Goal: Task Accomplishment & Management: Use online tool/utility

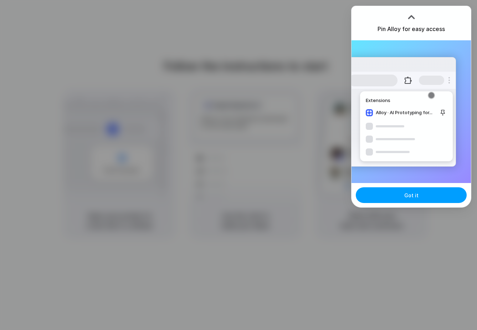
click at [401, 196] on button "Got it" at bounding box center [411, 195] width 111 height 16
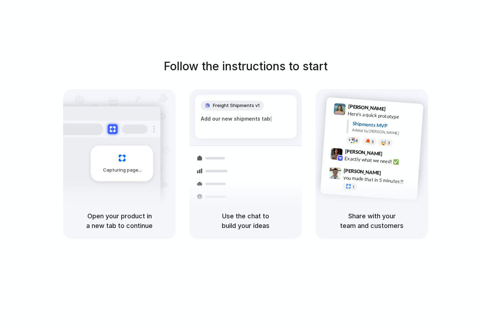
click at [66, 51] on div "Follow the instructions to start Capturing page Open your product in a new tab …" at bounding box center [245, 172] width 491 height 344
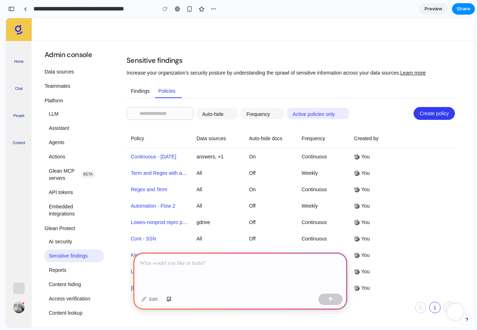
click at [156, 267] on div at bounding box center [240, 271] width 214 height 38
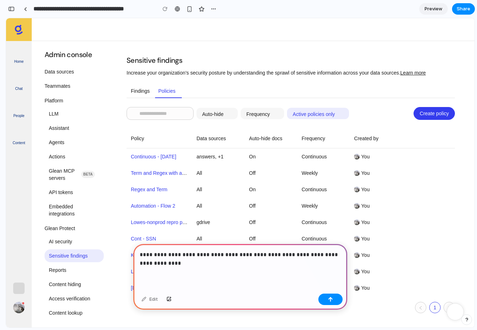
click at [288, 254] on p "**********" at bounding box center [240, 258] width 201 height 17
click at [282, 268] on div "**********" at bounding box center [240, 267] width 214 height 47
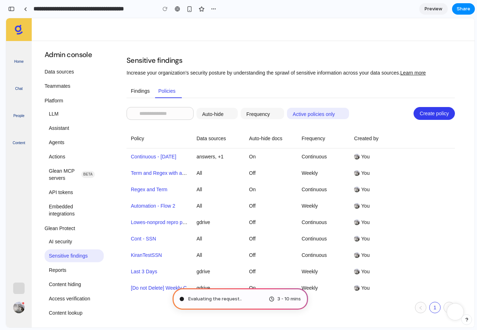
drag, startPoint x: 276, startPoint y: 298, endPoint x: 294, endPoint y: 298, distance: 17.8
click at [294, 298] on div "3 - 10 mins" at bounding box center [285, 298] width 32 height 7
click at [218, 299] on span "Summoning spirits" at bounding box center [208, 298] width 41 height 7
click at [218, 299] on span "Summoning spirits ." at bounding box center [209, 298] width 42 height 7
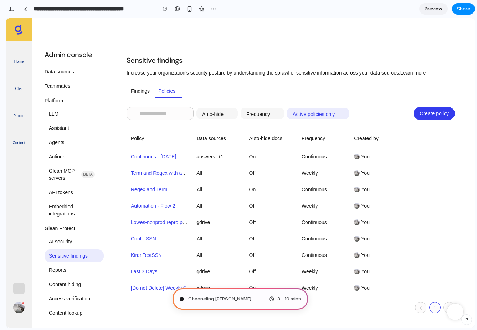
click at [167, 159] on link "Continuous - 23 Sep" at bounding box center [153, 157] width 45 height 6
type input "**********"
click at [276, 299] on div "3 - 10 mins" at bounding box center [285, 298] width 32 height 7
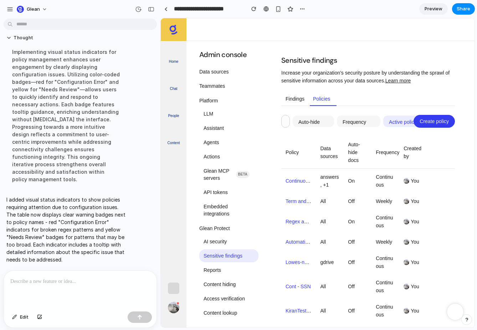
scroll to position [49, 0]
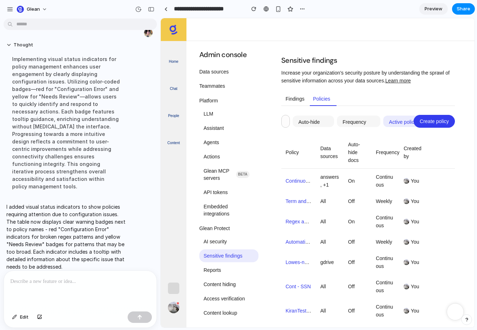
click at [118, 206] on p "I added visual status indicators to show policies requiring attention due to co…" at bounding box center [65, 236] width 119 height 67
click at [166, 9] on div at bounding box center [165, 9] width 3 height 4
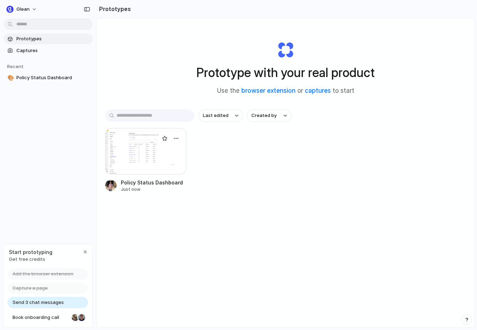
click at [154, 158] on div at bounding box center [145, 151] width 81 height 46
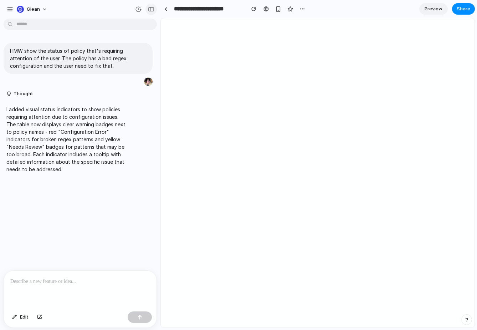
click at [153, 10] on div "button" at bounding box center [151, 9] width 6 height 5
